Goal: Task Accomplishment & Management: Use online tool/utility

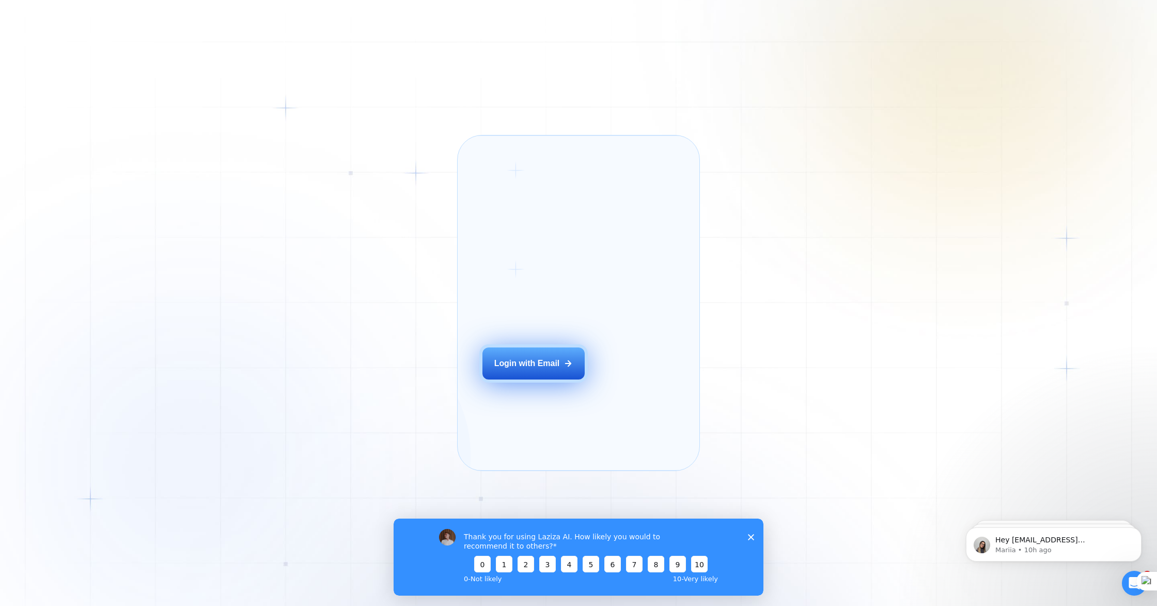
click at [558, 369] on div "Login with Email" at bounding box center [527, 363] width 66 height 11
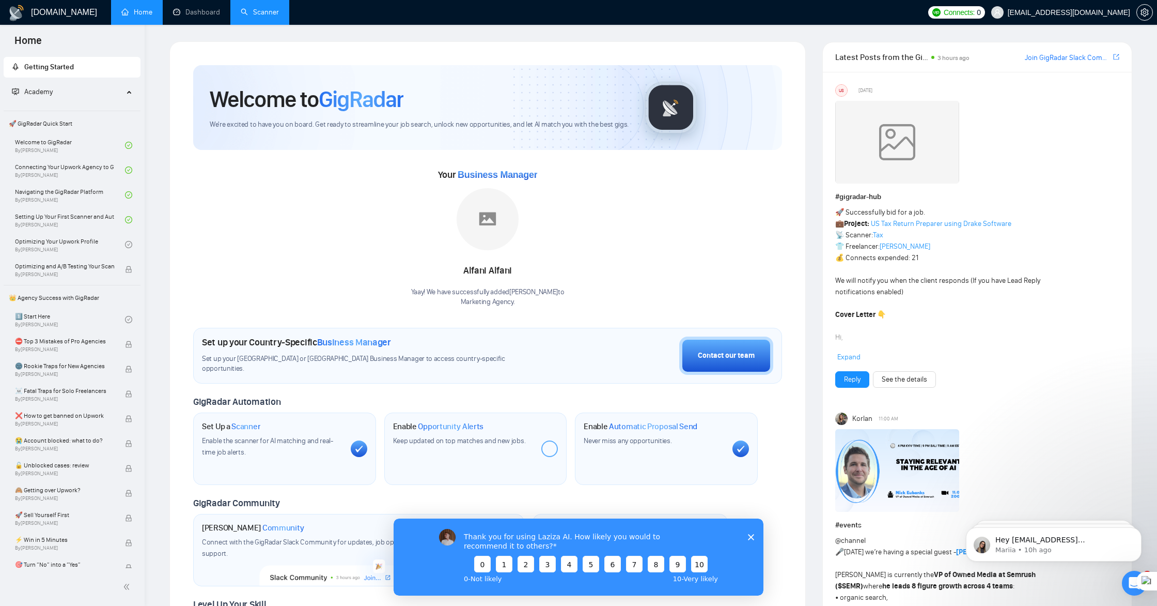
click at [269, 15] on link "Scanner" at bounding box center [260, 12] width 38 height 9
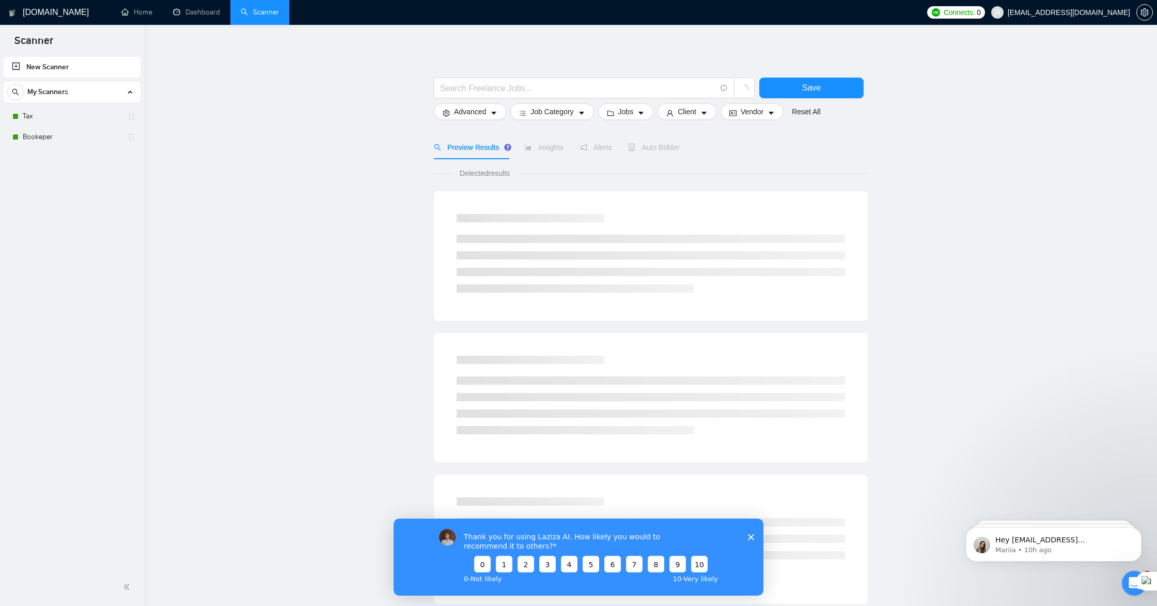
click at [56, 92] on span "My Scanners" at bounding box center [47, 92] width 41 height 21
click at [179, 12] on link "Dashboard" at bounding box center [196, 12] width 47 height 9
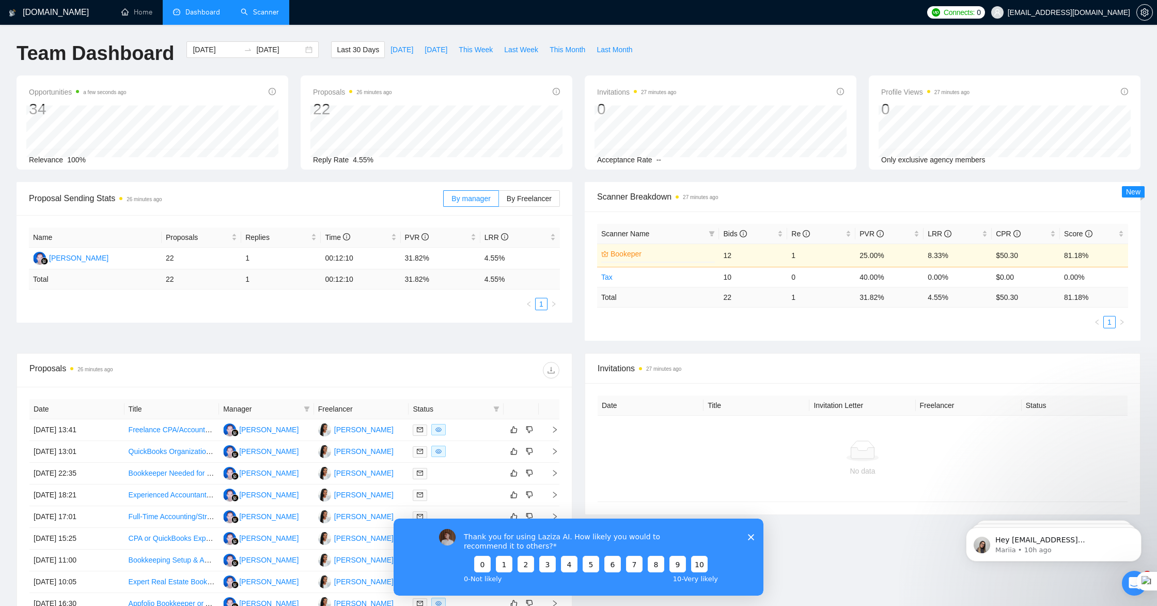
click at [975, 9] on span "Connects:" at bounding box center [959, 12] width 31 height 11
click at [975, 13] on span "Connects:" at bounding box center [959, 12] width 31 height 11
click at [1009, 69] on link "Auto Top-Up is OFF" at bounding box center [976, 69] width 123 height 11
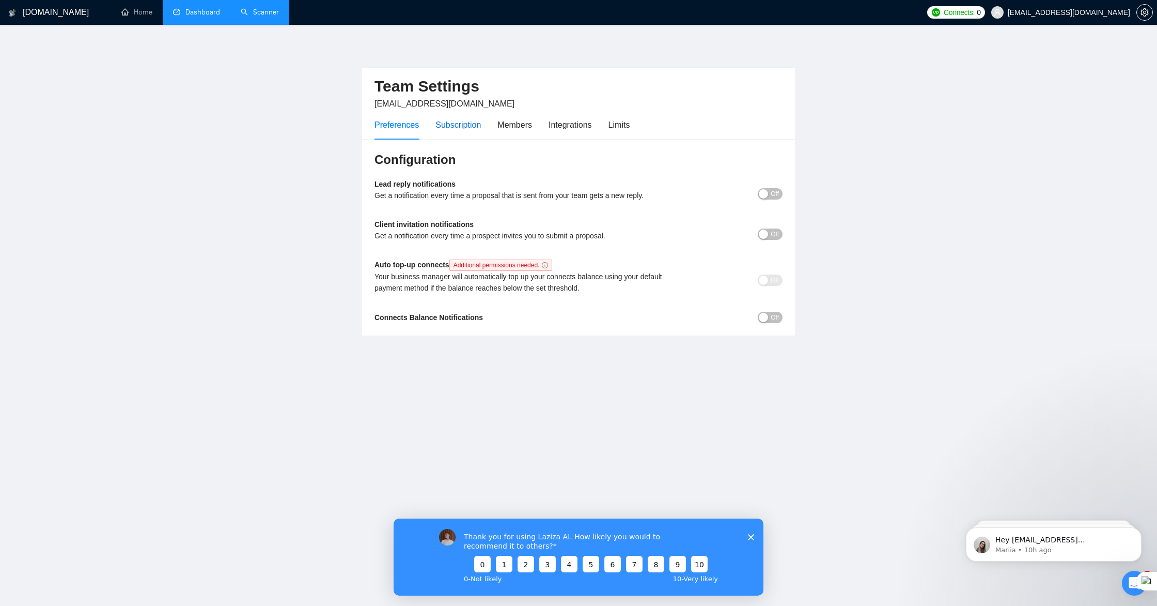
click at [472, 127] on div "Subscription" at bounding box center [458, 124] width 45 height 13
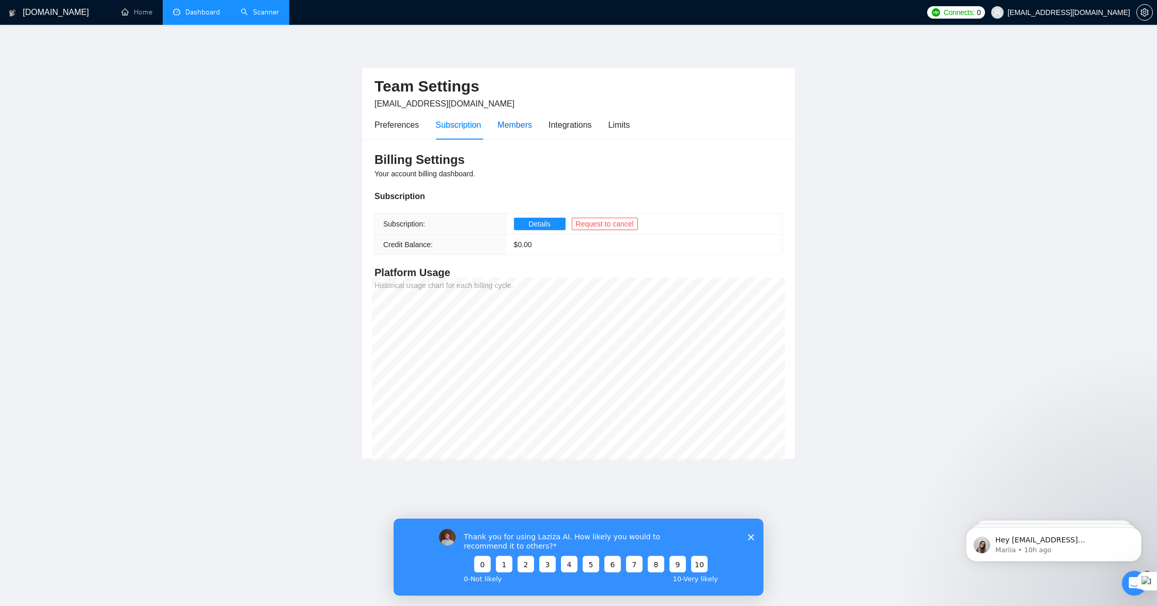
click at [515, 123] on div "Members" at bounding box center [515, 124] width 35 height 13
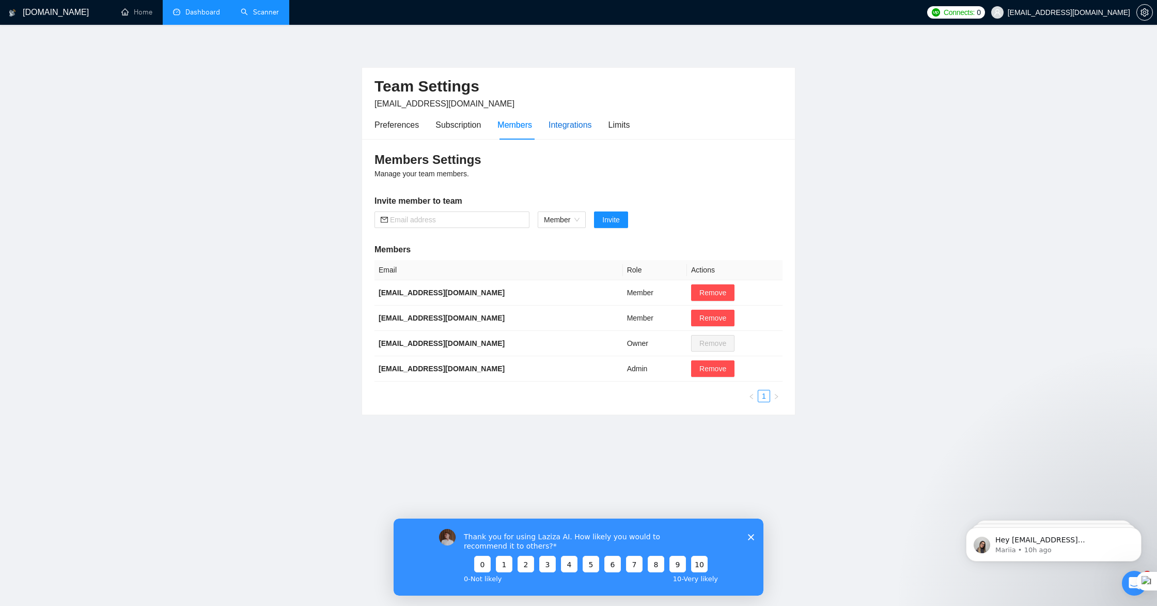
click at [577, 126] on div "Integrations" at bounding box center [570, 124] width 43 height 13
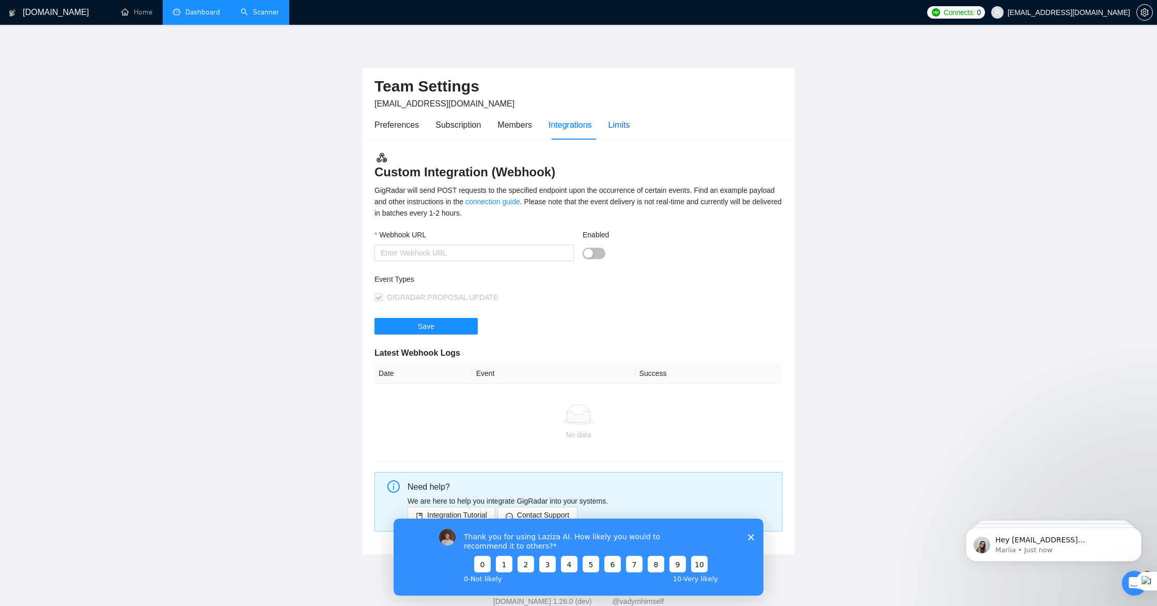
click at [627, 127] on div "Limits" at bounding box center [620, 124] width 22 height 13
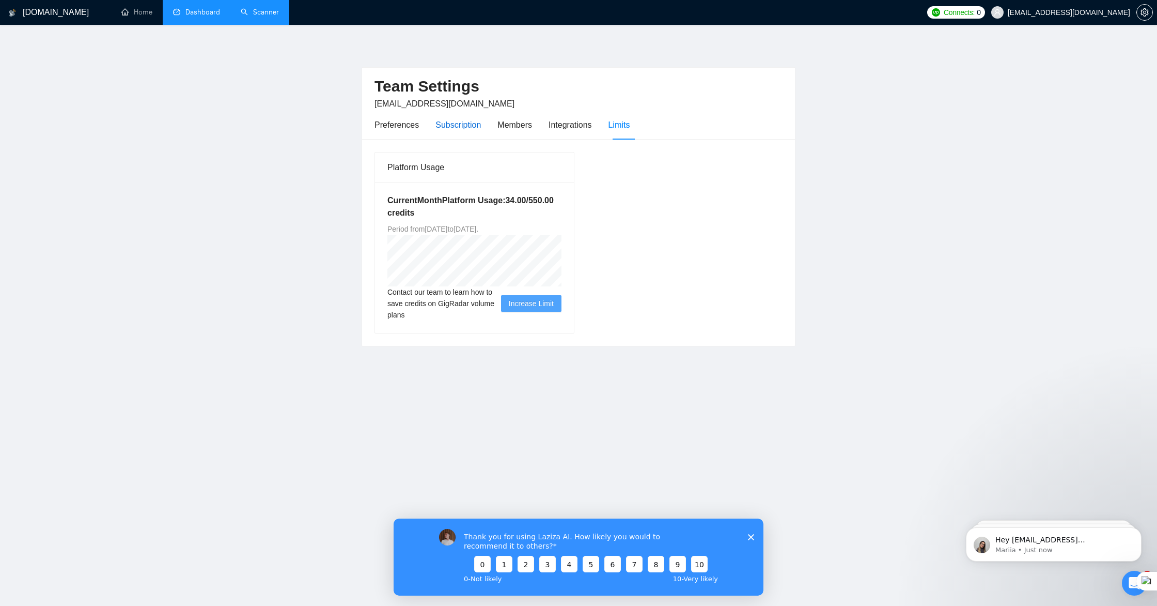
click at [460, 126] on div "Subscription" at bounding box center [458, 124] width 45 height 13
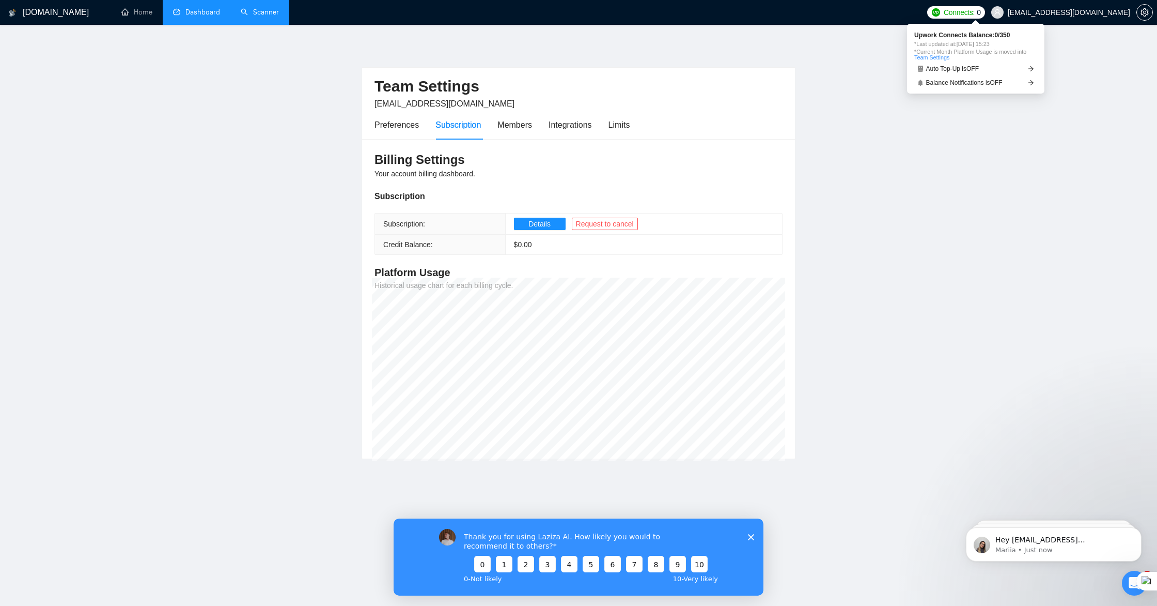
click at [968, 16] on span "Connects:" at bounding box center [959, 12] width 31 height 11
click at [987, 84] on span "Balance Notifications is OFF" at bounding box center [964, 83] width 76 height 6
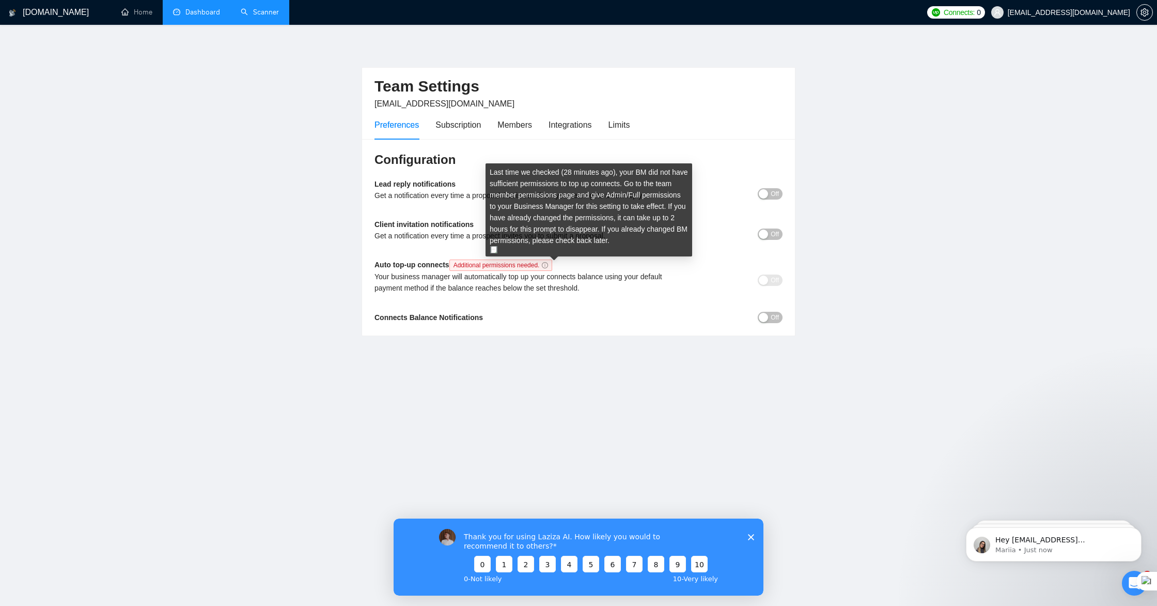
click at [548, 266] on icon "info-circle" at bounding box center [545, 265] width 6 height 6
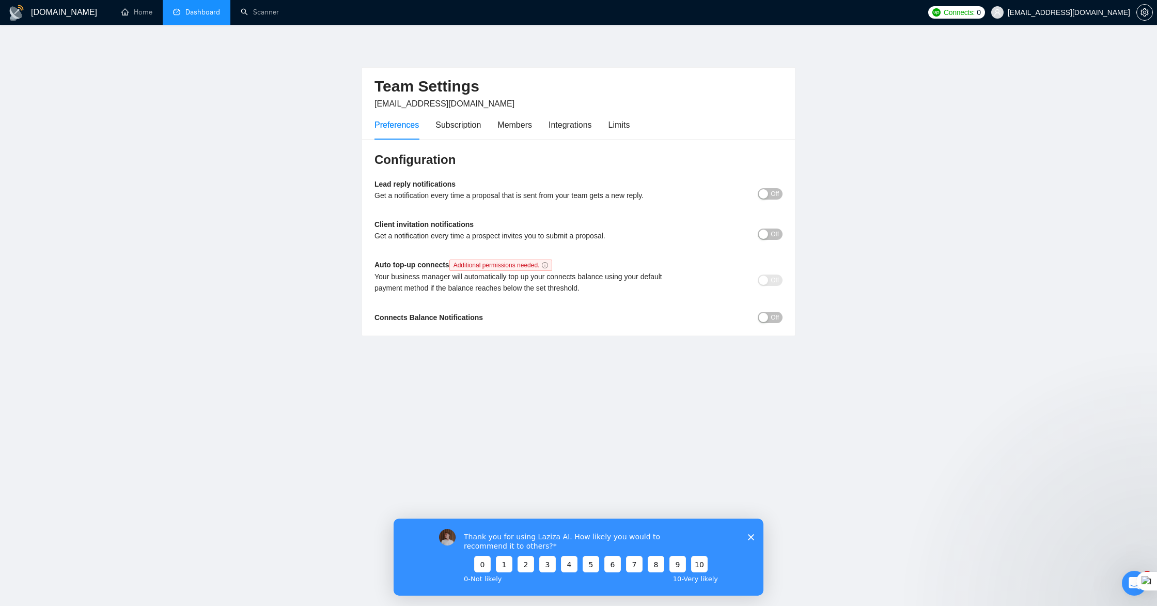
click at [191, 16] on link "Dashboard" at bounding box center [196, 12] width 47 height 9
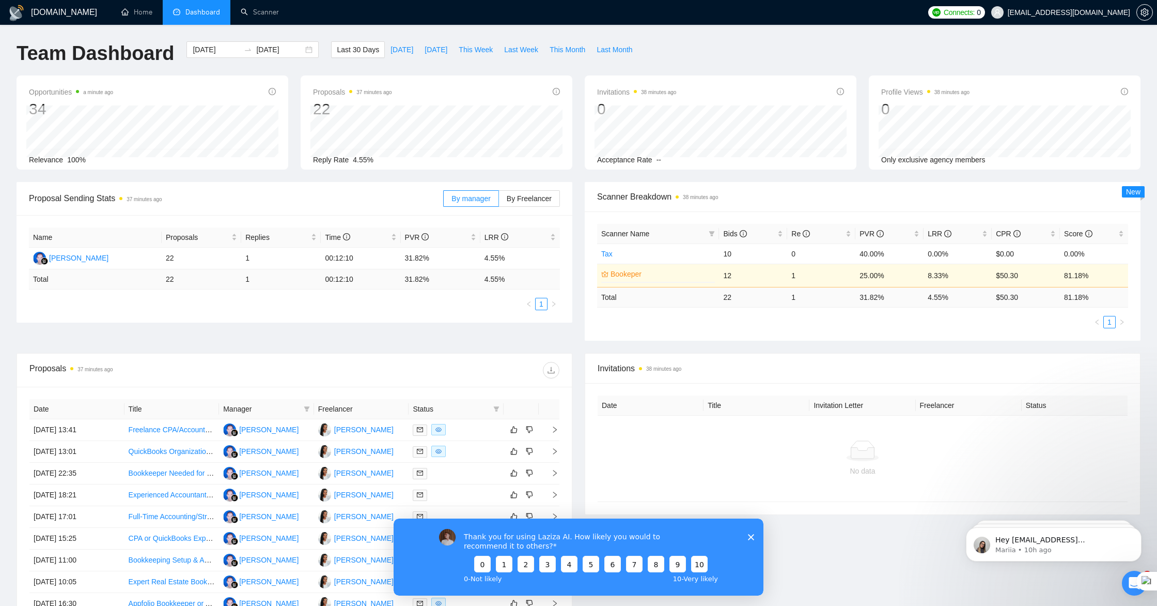
scroll to position [14, 0]
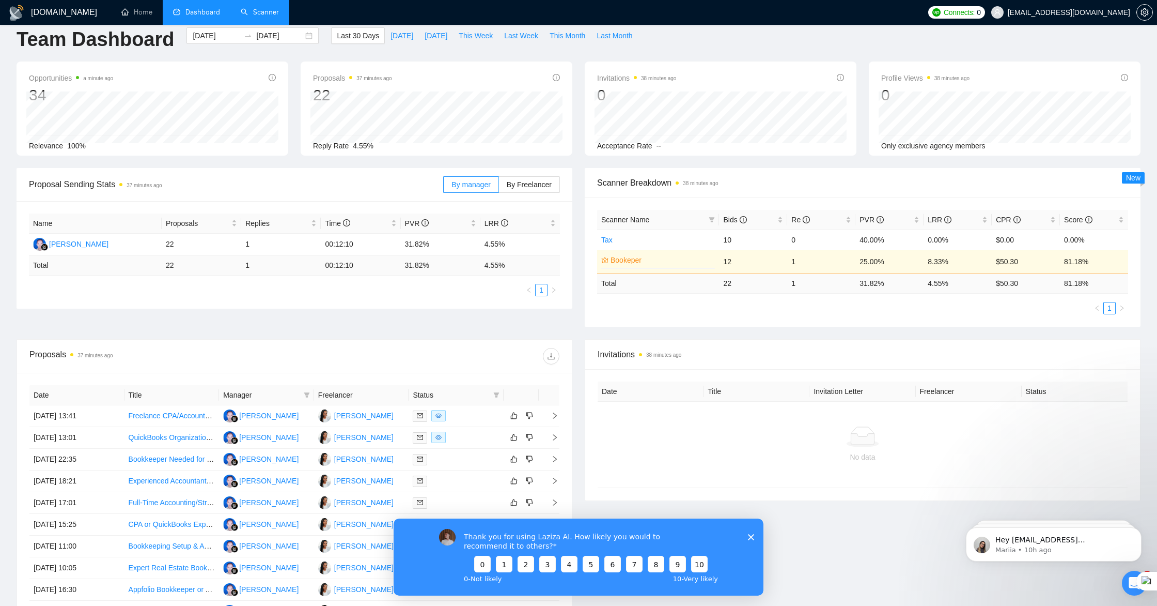
click at [255, 12] on link "Scanner" at bounding box center [260, 12] width 38 height 9
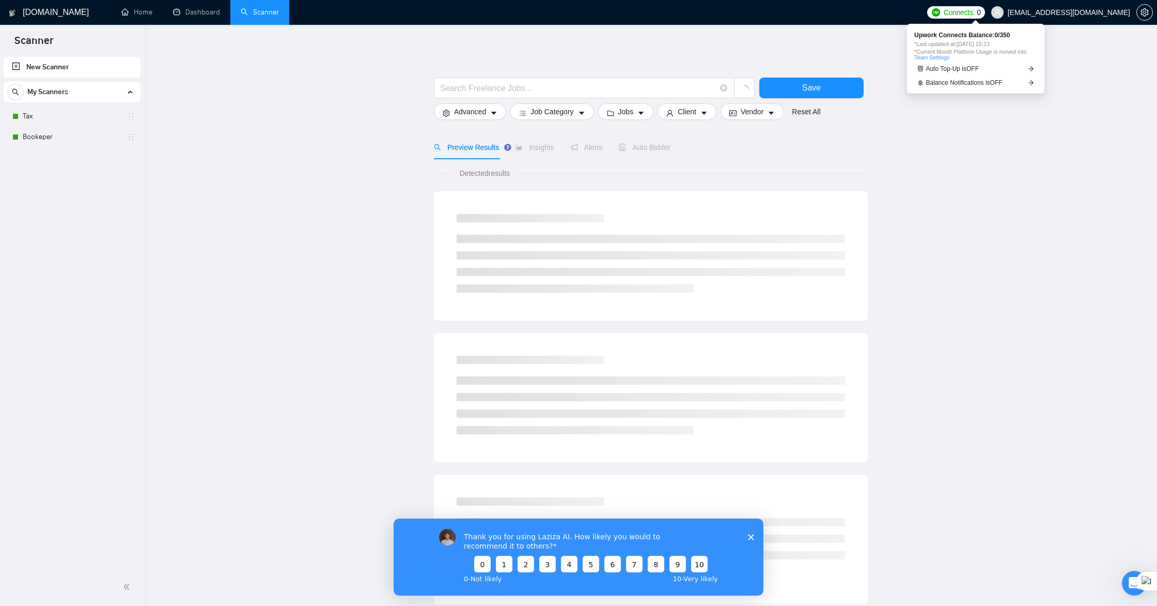
click at [967, 12] on span "Connects:" at bounding box center [959, 12] width 31 height 11
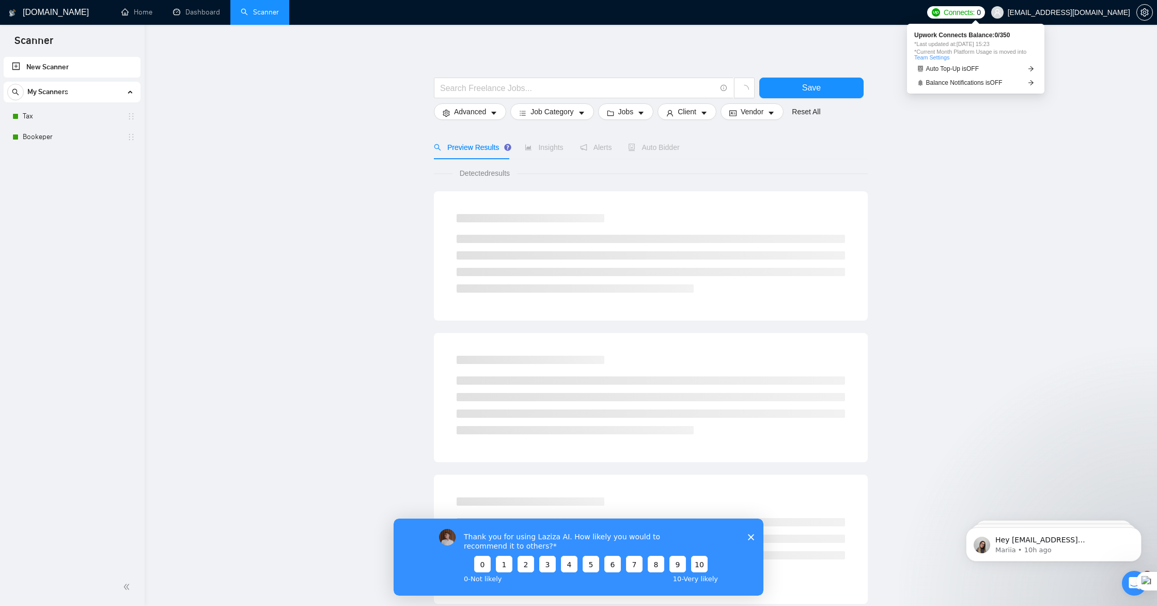
click at [965, 14] on span "Connects:" at bounding box center [959, 12] width 31 height 11
click at [964, 15] on span "Connects:" at bounding box center [959, 12] width 31 height 11
click at [137, 15] on link "Home" at bounding box center [136, 12] width 31 height 9
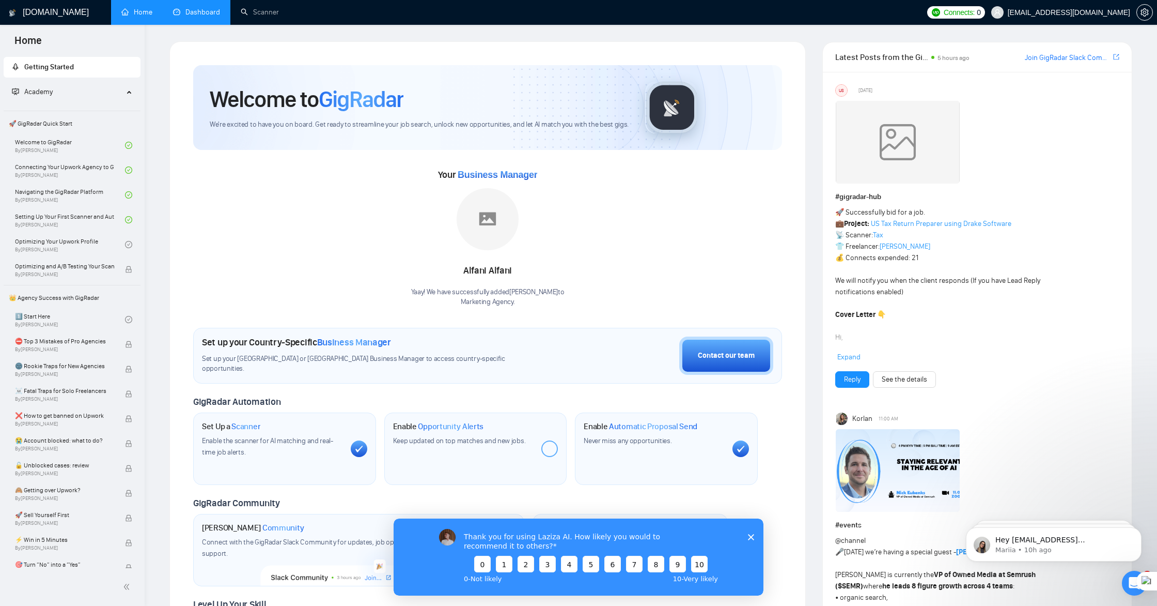
click at [207, 9] on link "Dashboard" at bounding box center [196, 12] width 47 height 9
